Goal: Find specific page/section: Find specific page/section

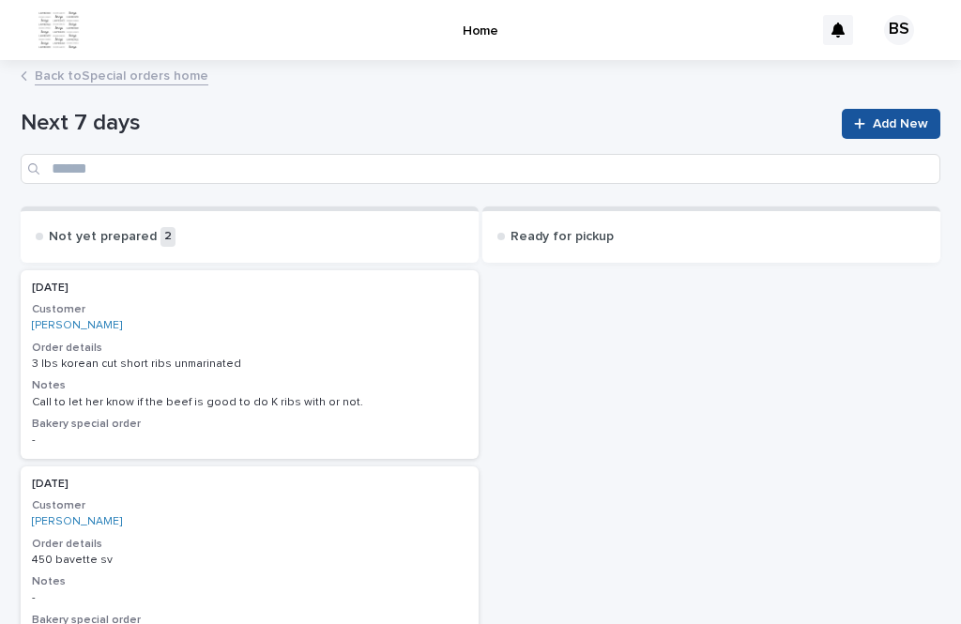
click at [111, 69] on link "Back to Special orders home" at bounding box center [122, 75] width 174 height 22
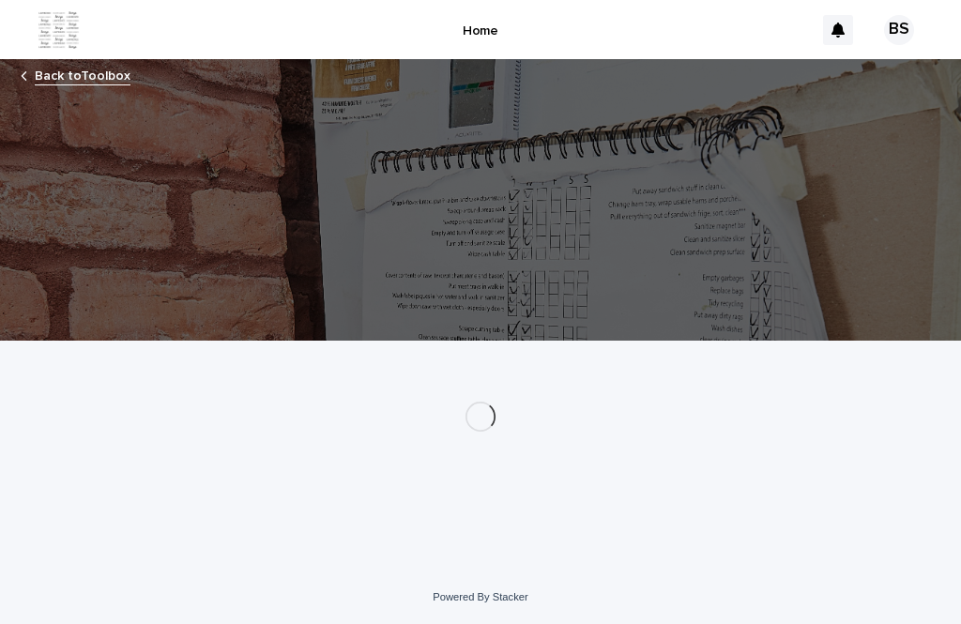
click at [61, 29] on img at bounding box center [59, 30] width 42 height 38
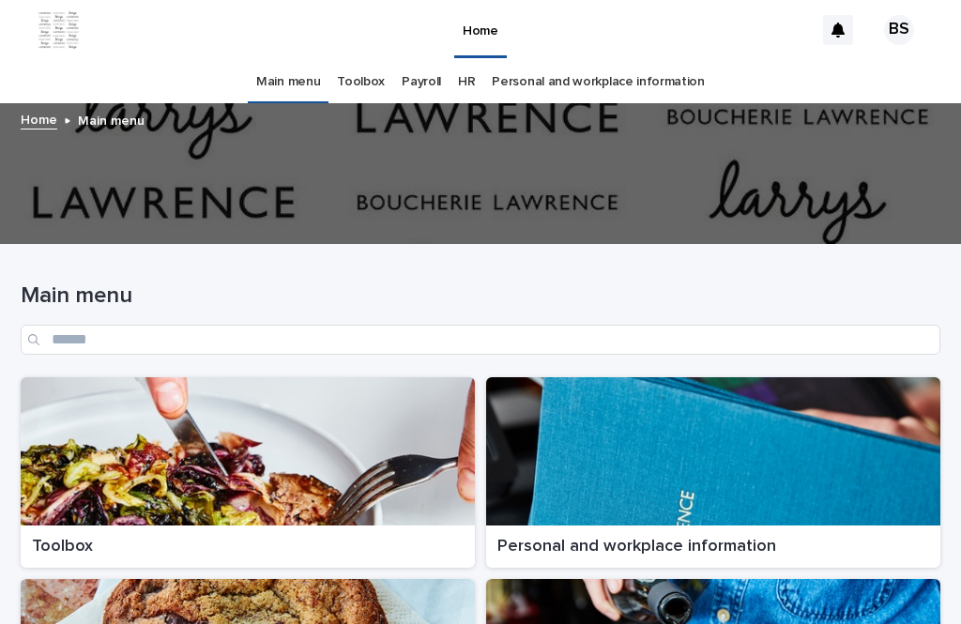
scroll to position [60, 0]
click at [122, 103] on div at bounding box center [480, 173] width 961 height 141
click at [347, 377] on div at bounding box center [248, 451] width 454 height 148
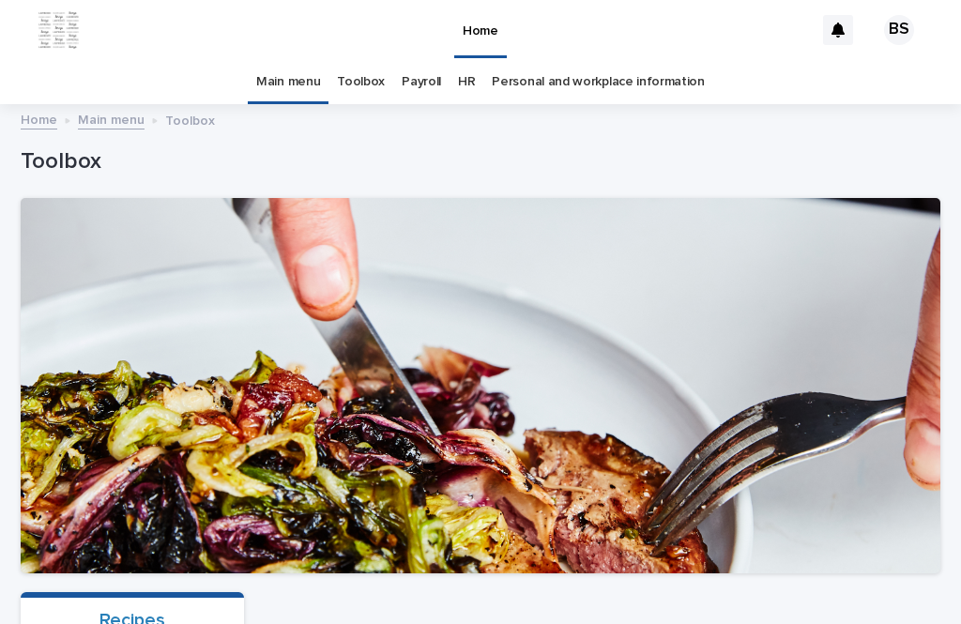
click at [183, 609] on div "Recipes" at bounding box center [132, 620] width 201 height 23
click at [132, 611] on link "Recipes" at bounding box center [132, 620] width 66 height 19
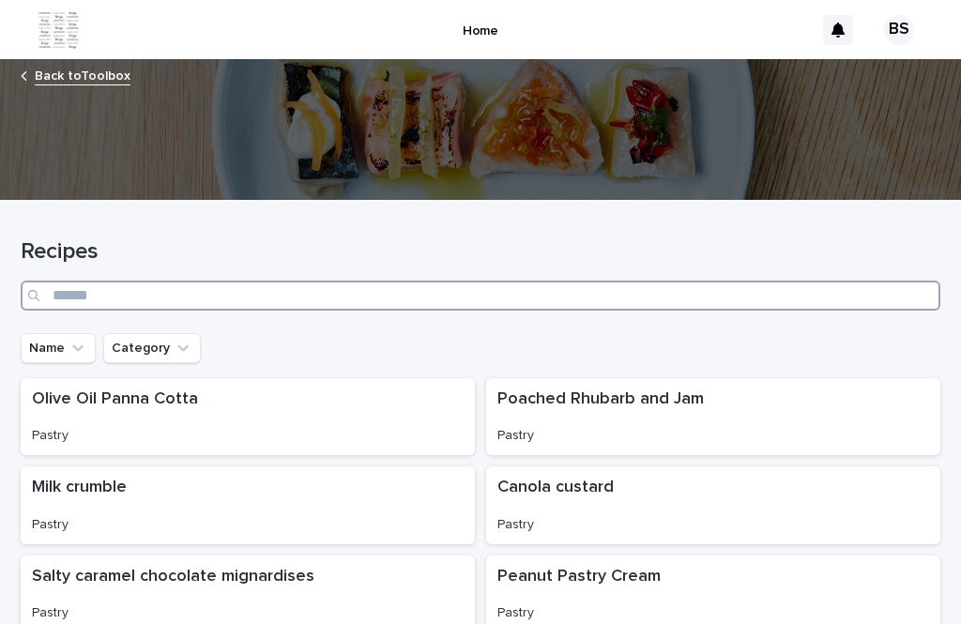
click at [526, 281] on input "Search" at bounding box center [480, 296] width 919 height 30
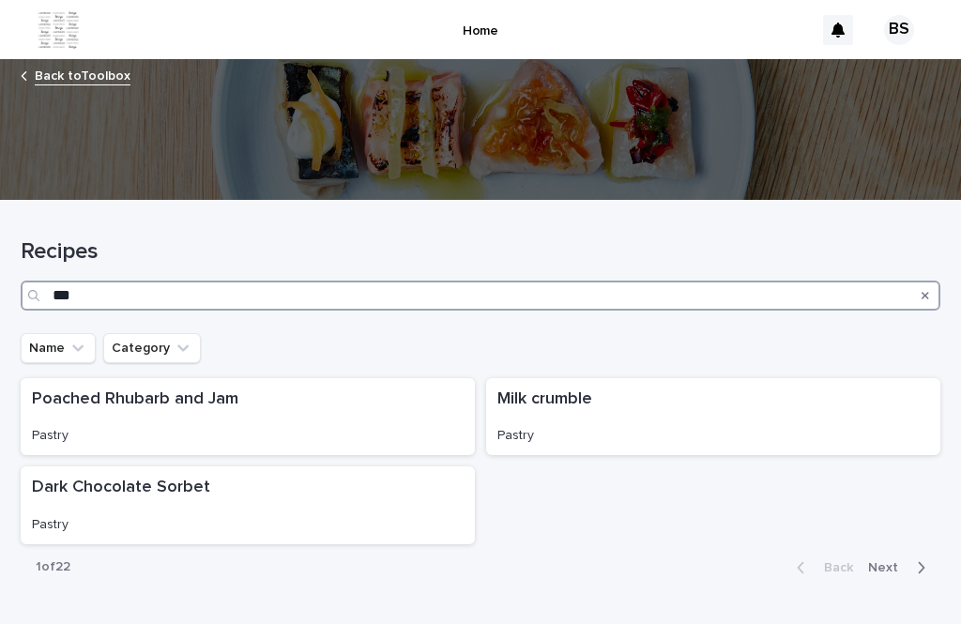
type input "****"
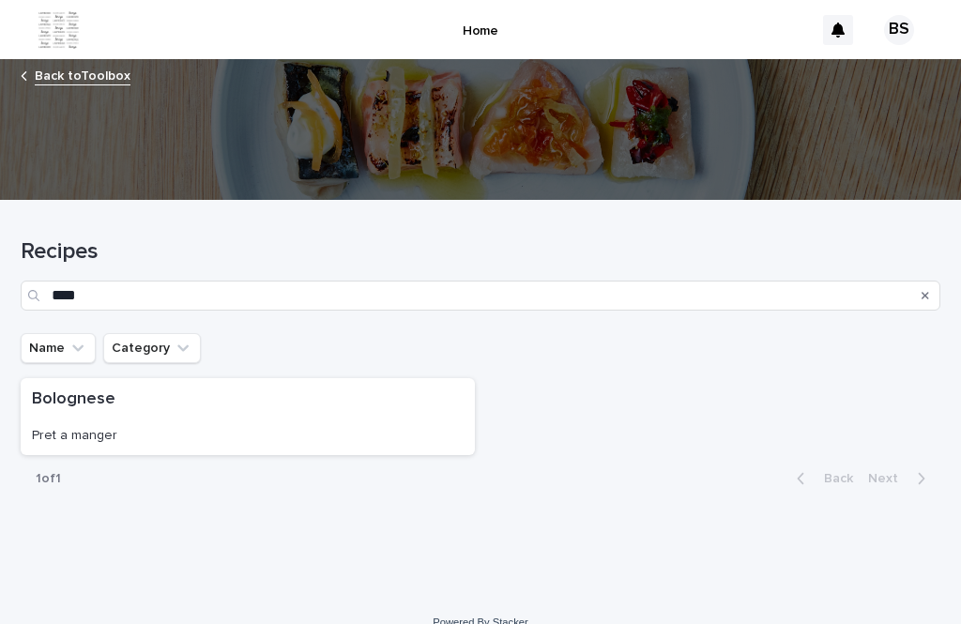
click at [227, 424] on div "Pret a manger" at bounding box center [248, 434] width 432 height 20
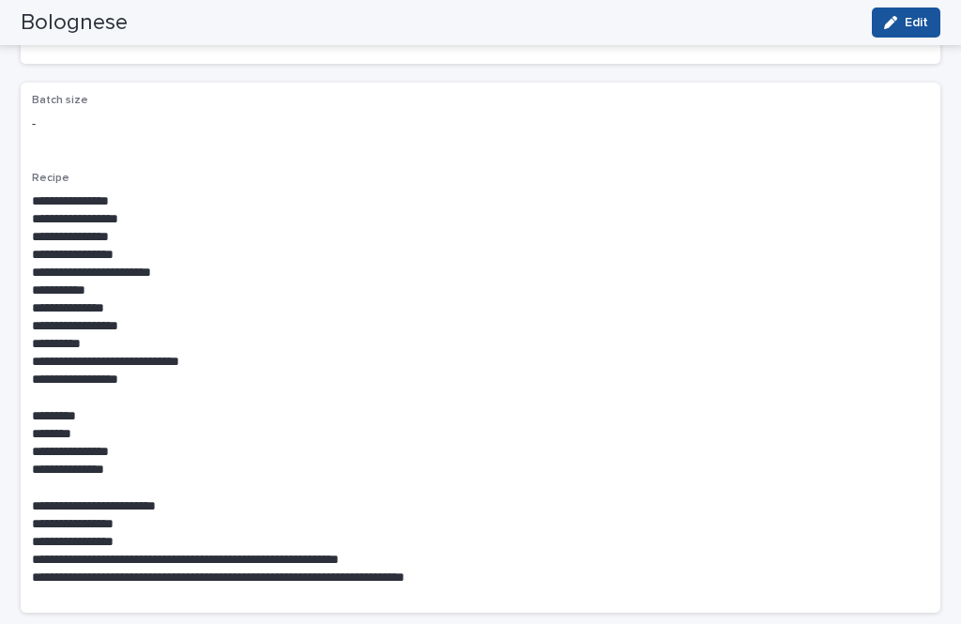
scroll to position [469, 0]
